Goal: Find specific page/section: Find specific page/section

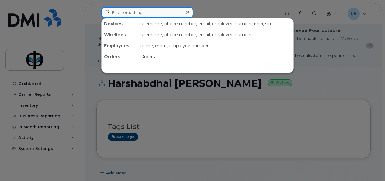
click at [127, 13] on input at bounding box center [147, 12] width 92 height 11
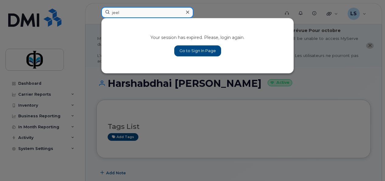
type input "jeel"
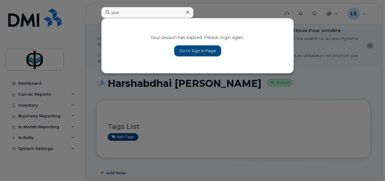
click at [193, 53] on link "Go to Sign In Page" at bounding box center [197, 50] width 47 height 11
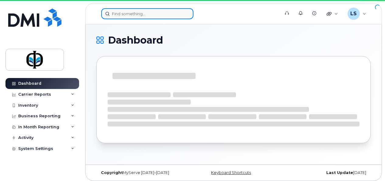
click at [139, 15] on input at bounding box center [147, 13] width 92 height 11
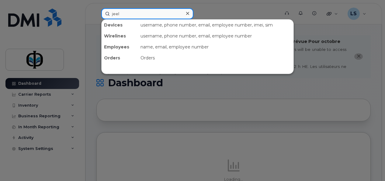
type input "jeel"
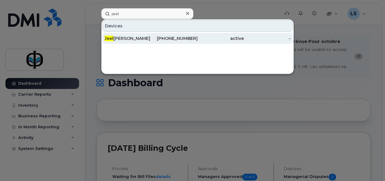
click at [140, 34] on div "Jeel Patel" at bounding box center [128, 38] width 47 height 11
